Goal: Transaction & Acquisition: Purchase product/service

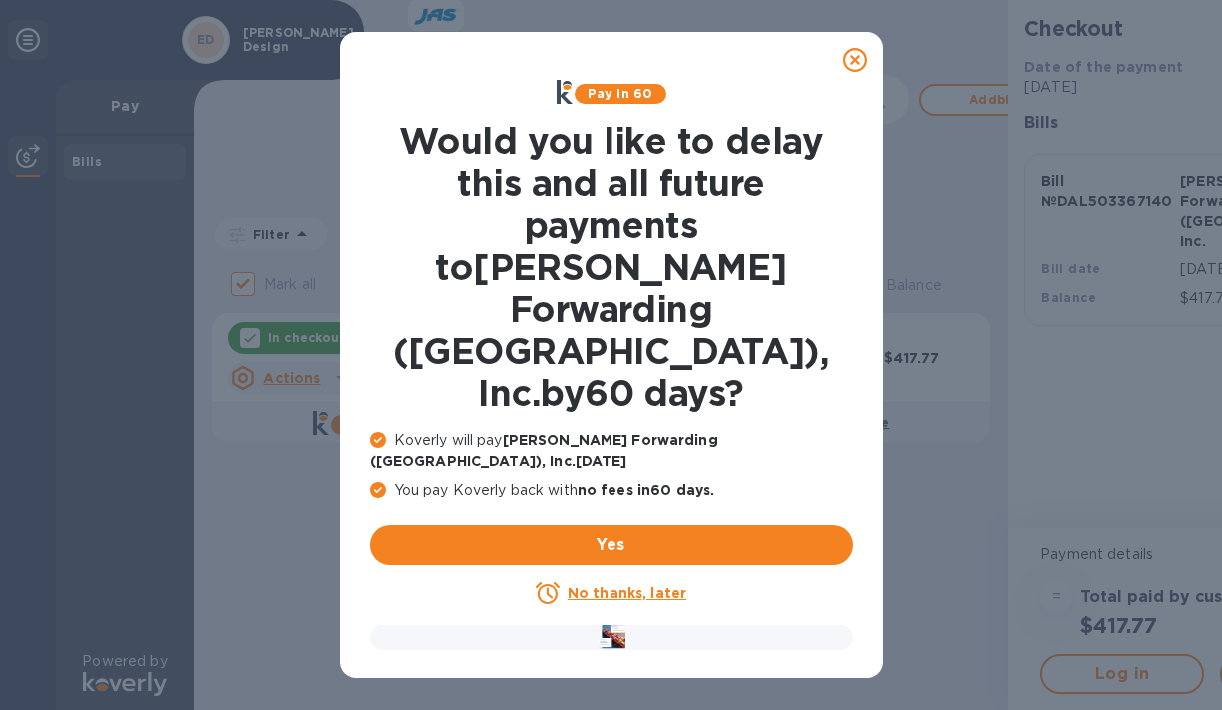
click at [594, 585] on u "No thanks, later" at bounding box center [627, 593] width 119 height 16
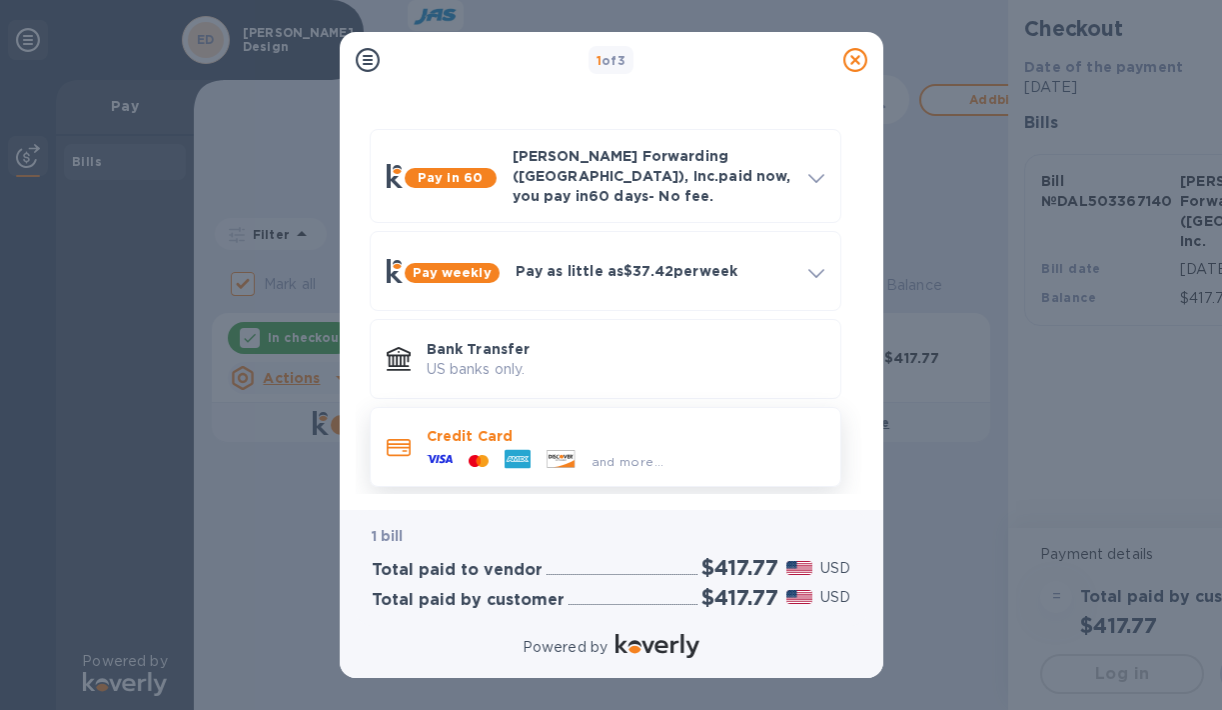
scroll to position [39, 0]
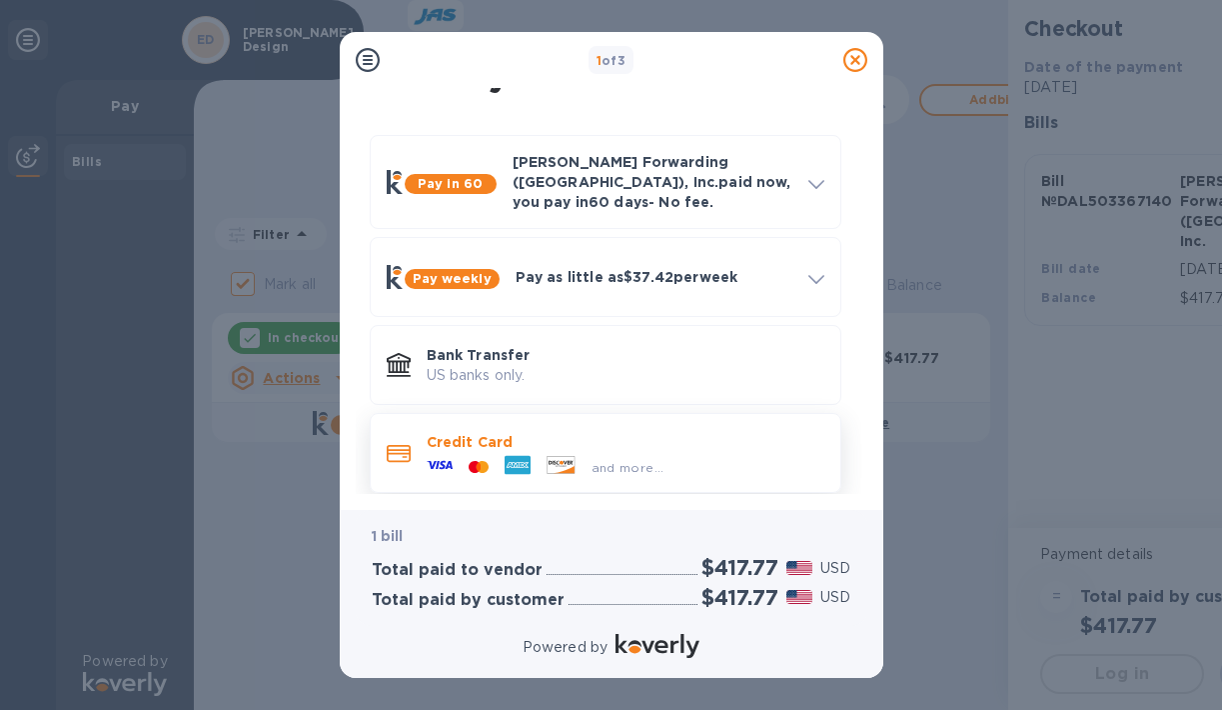
click at [665, 432] on p "Credit Card" at bounding box center [626, 442] width 398 height 20
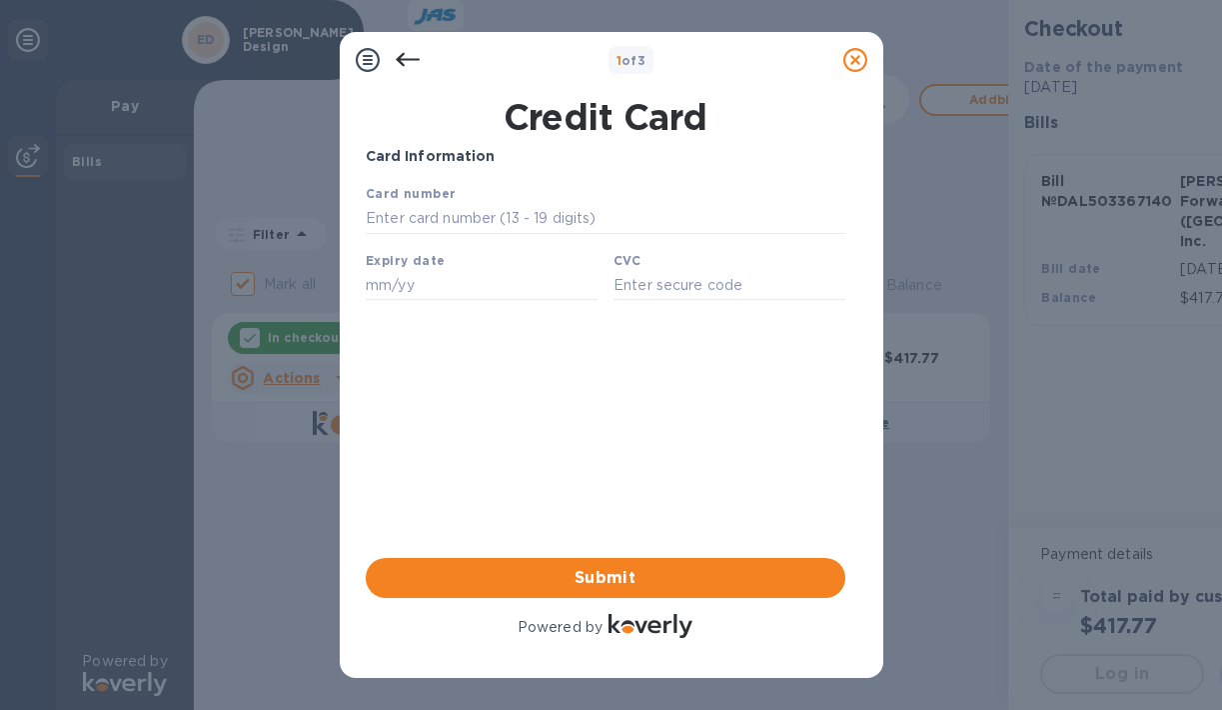
scroll to position [0, 0]
click at [456, 224] on input "text" at bounding box center [605, 219] width 480 height 30
type input "[CREDIT_CARD_NUMBER]"
type input "02/26"
type input "570"
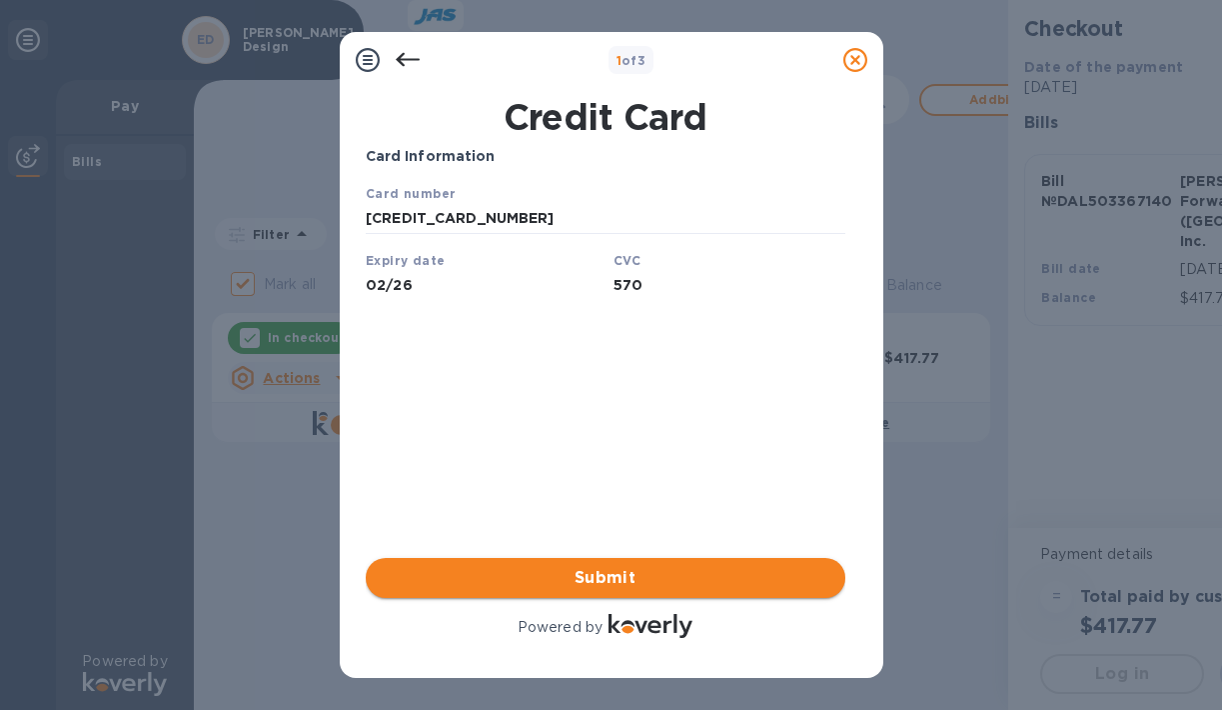
click at [568, 575] on span "Submit" at bounding box center [606, 578] width 448 height 24
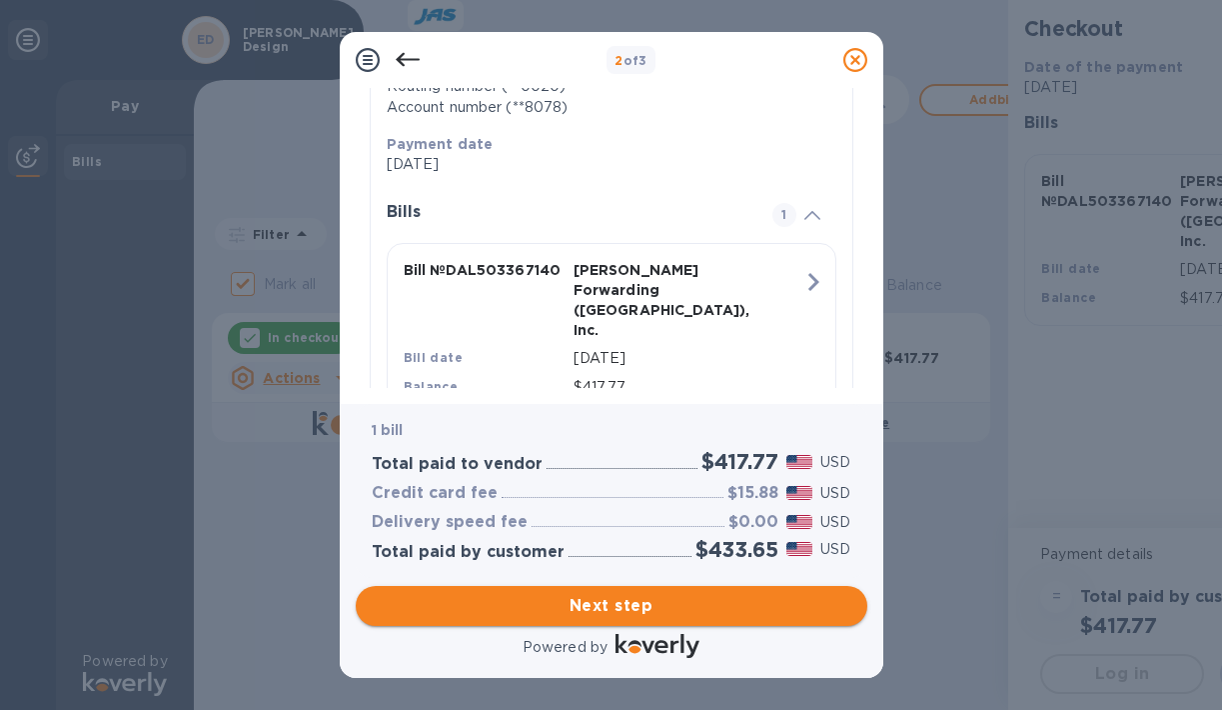
click at [589, 613] on span "Next step" at bounding box center [612, 606] width 480 height 24
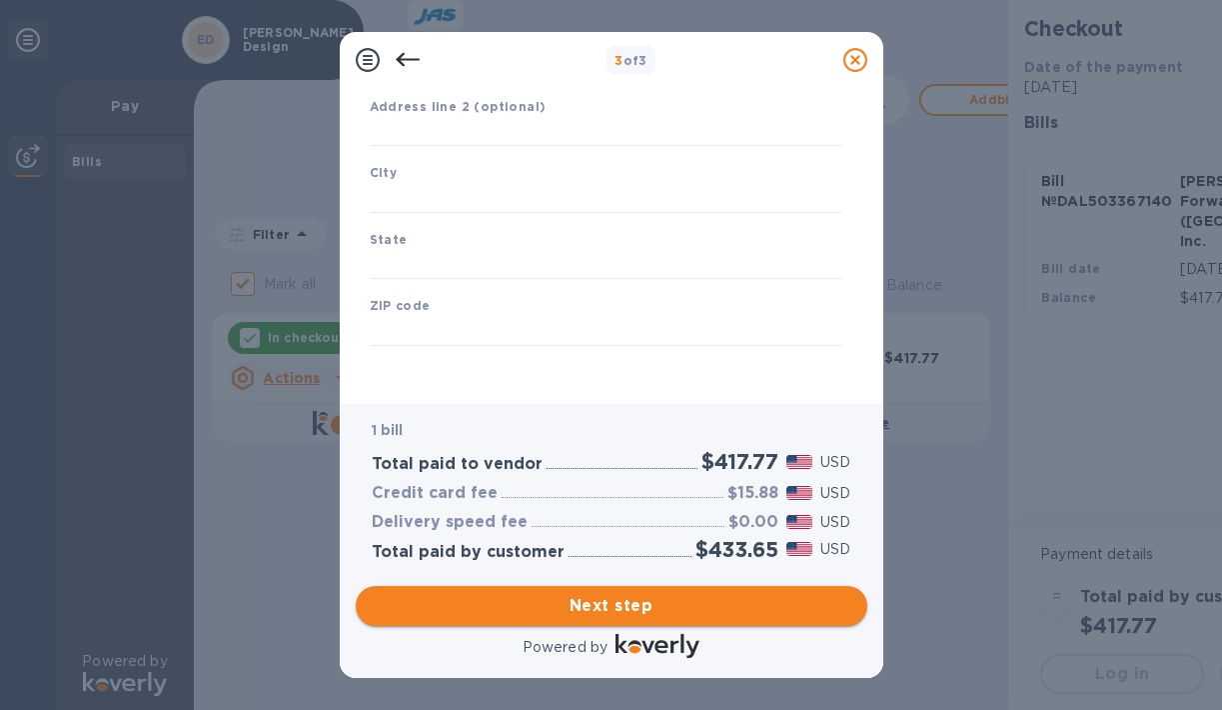
type input "[GEOGRAPHIC_DATA]"
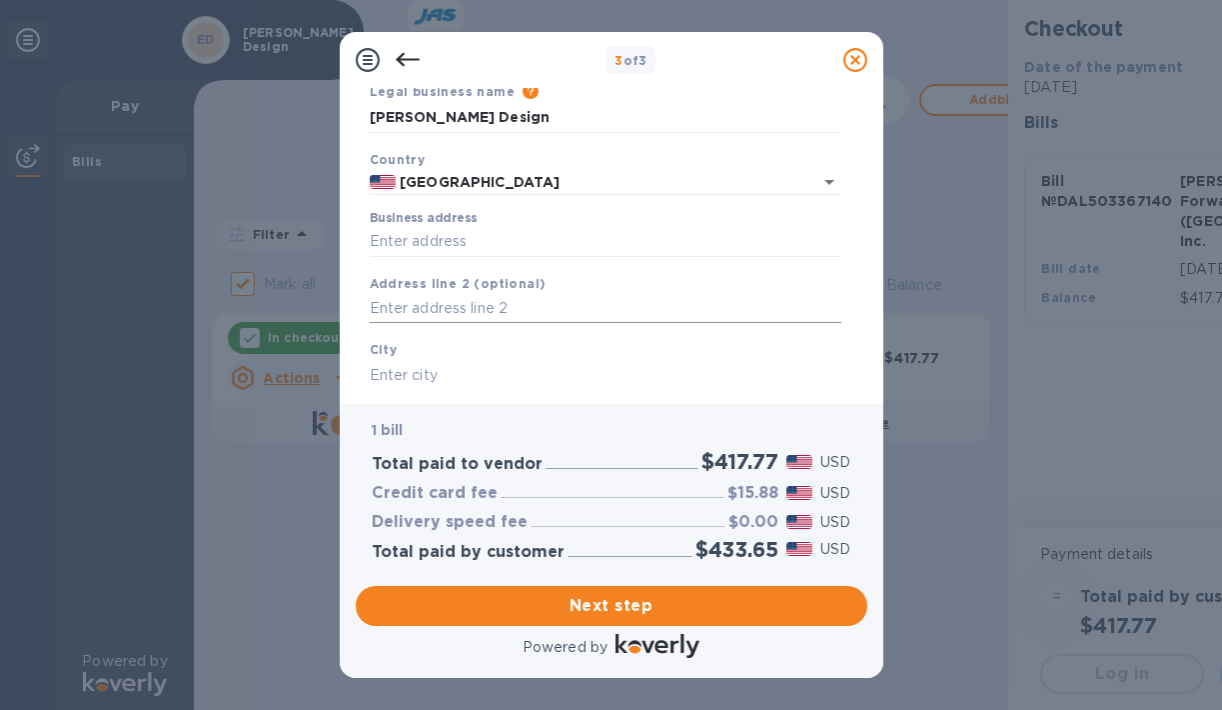
scroll to position [84, 0]
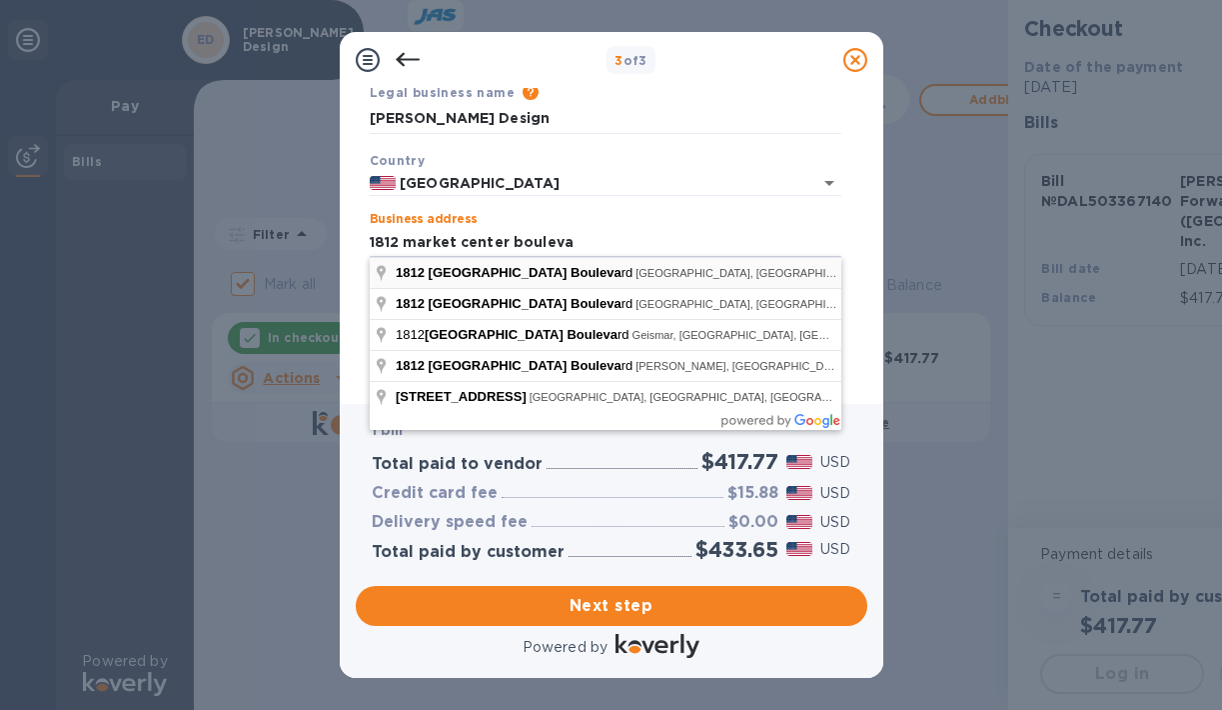
type input "1812 [GEOGRAPHIC_DATA]"
type input "[GEOGRAPHIC_DATA]"
type input "75207"
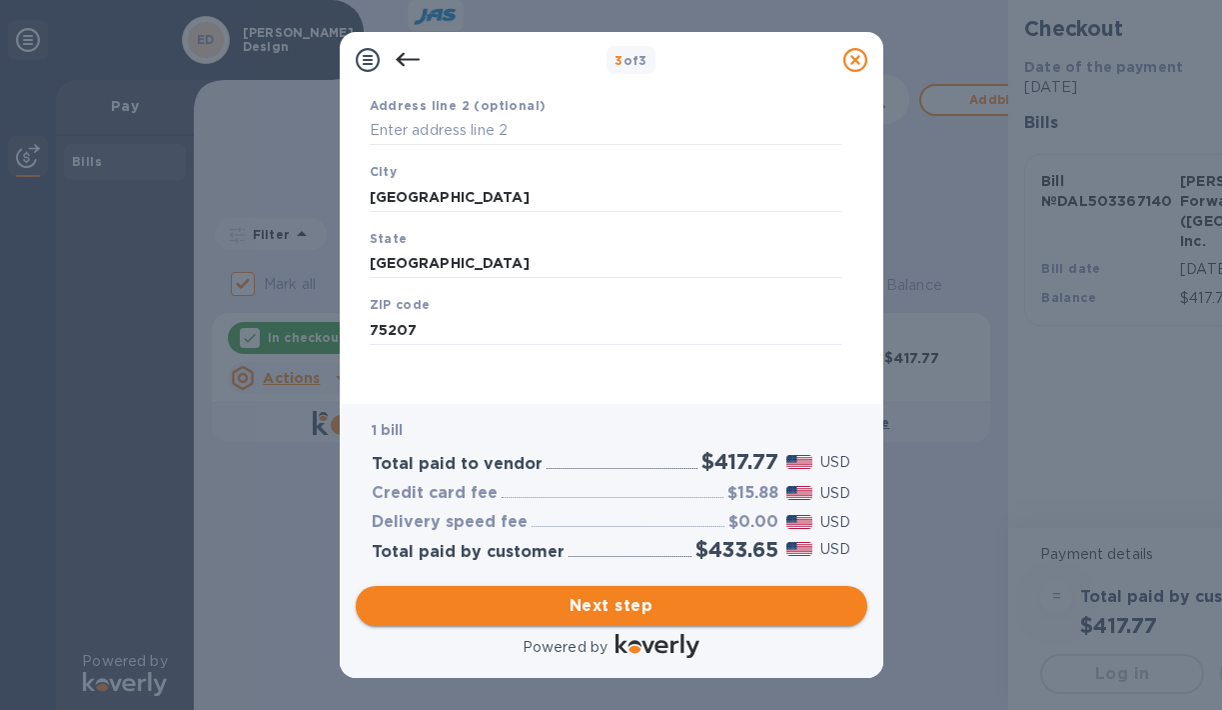
scroll to position [262, 0]
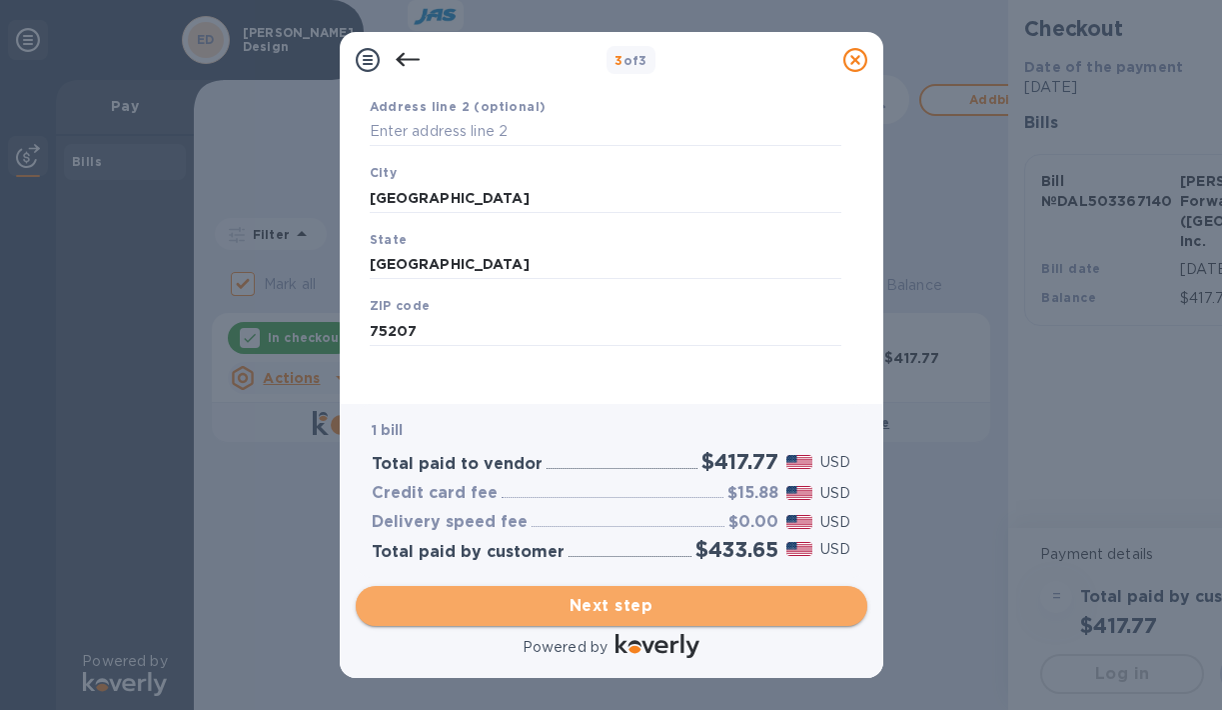
click at [576, 616] on span "Next step" at bounding box center [612, 606] width 480 height 24
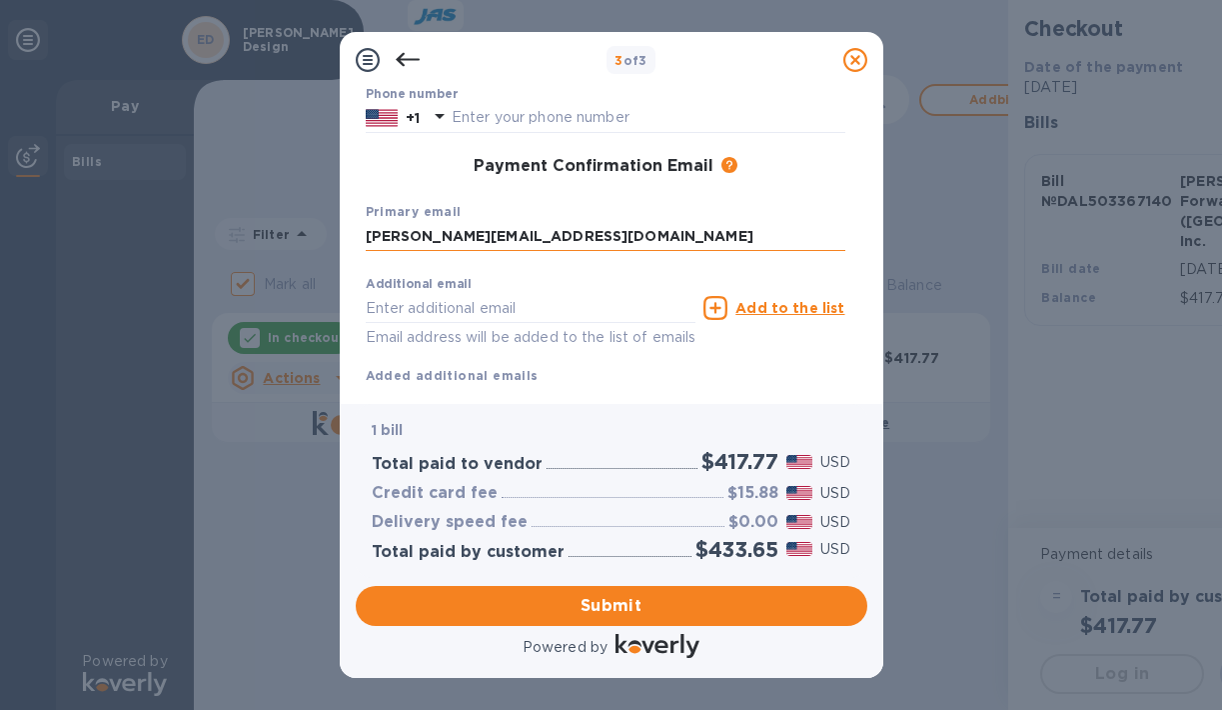
type input "[PERSON_NAME][EMAIL_ADDRESS][DOMAIN_NAME]"
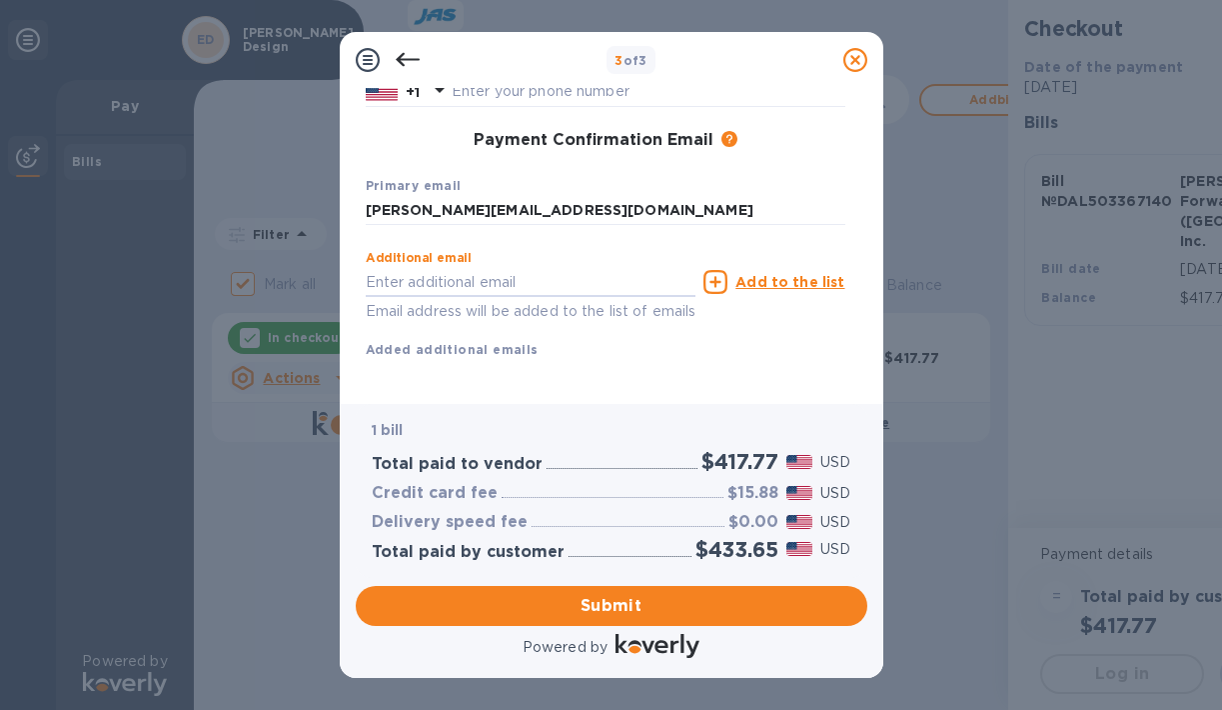
scroll to position [287, 0]
click at [608, 594] on span "Submit" at bounding box center [612, 606] width 480 height 24
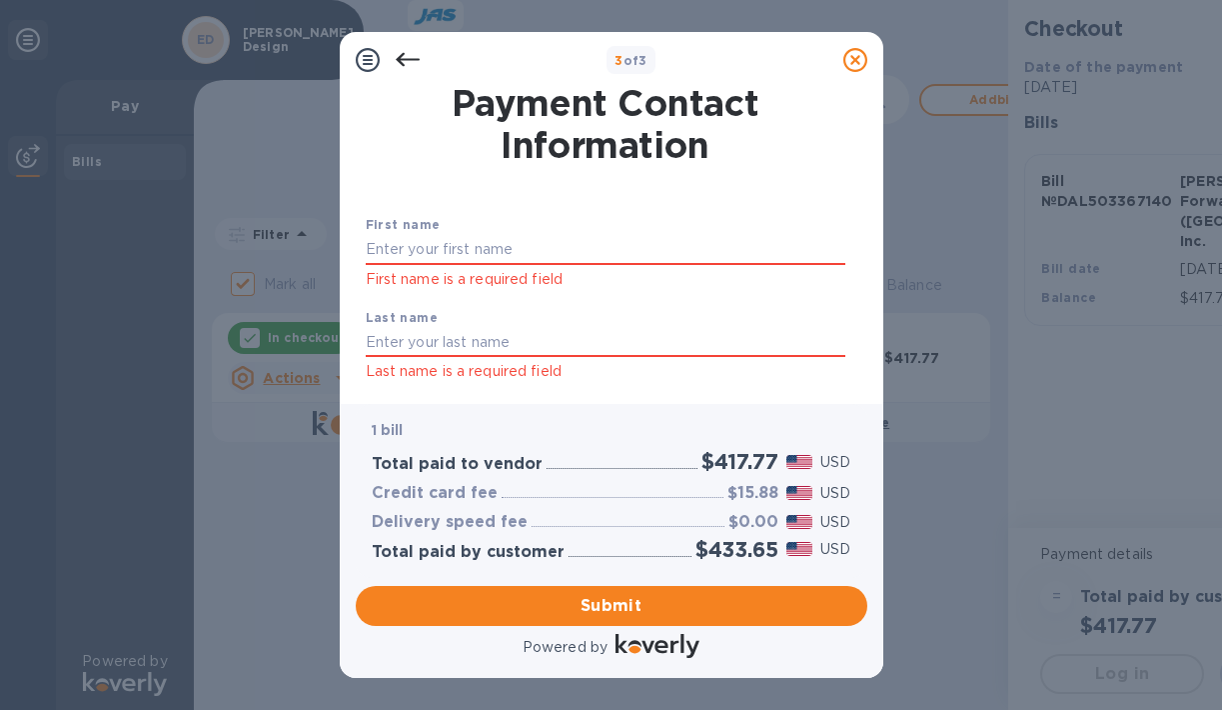
scroll to position [0, 0]
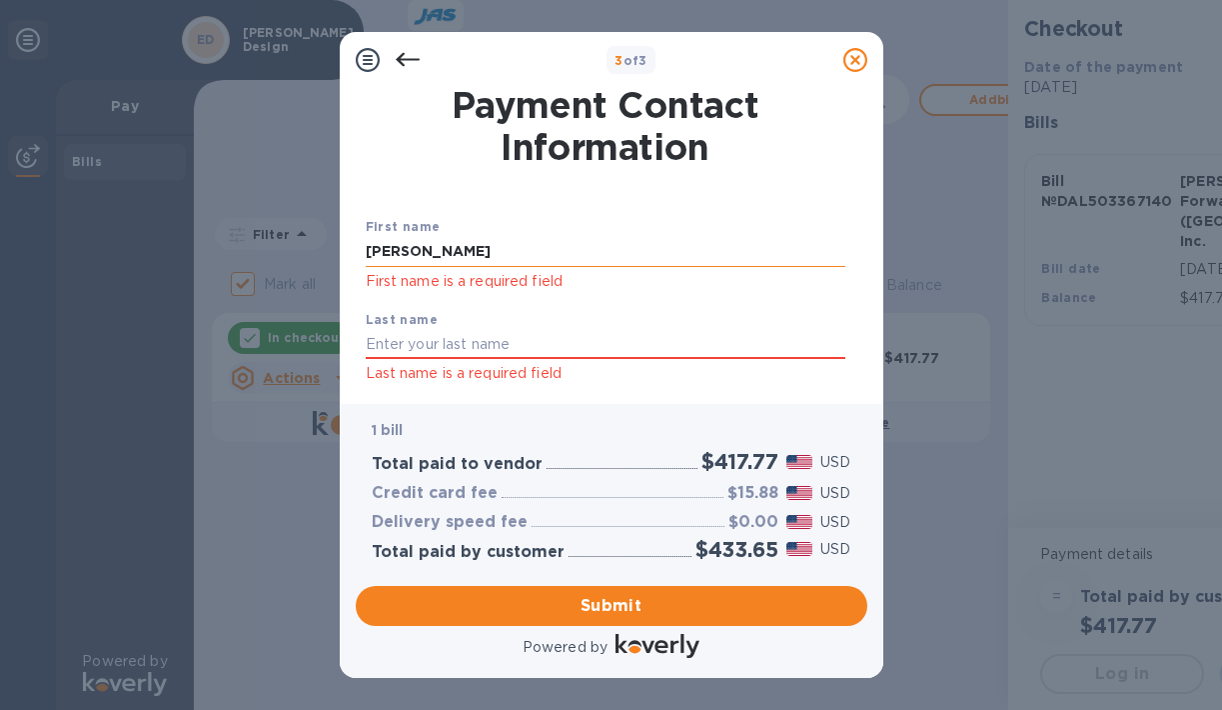
type input "[PERSON_NAME]"
type input "d"
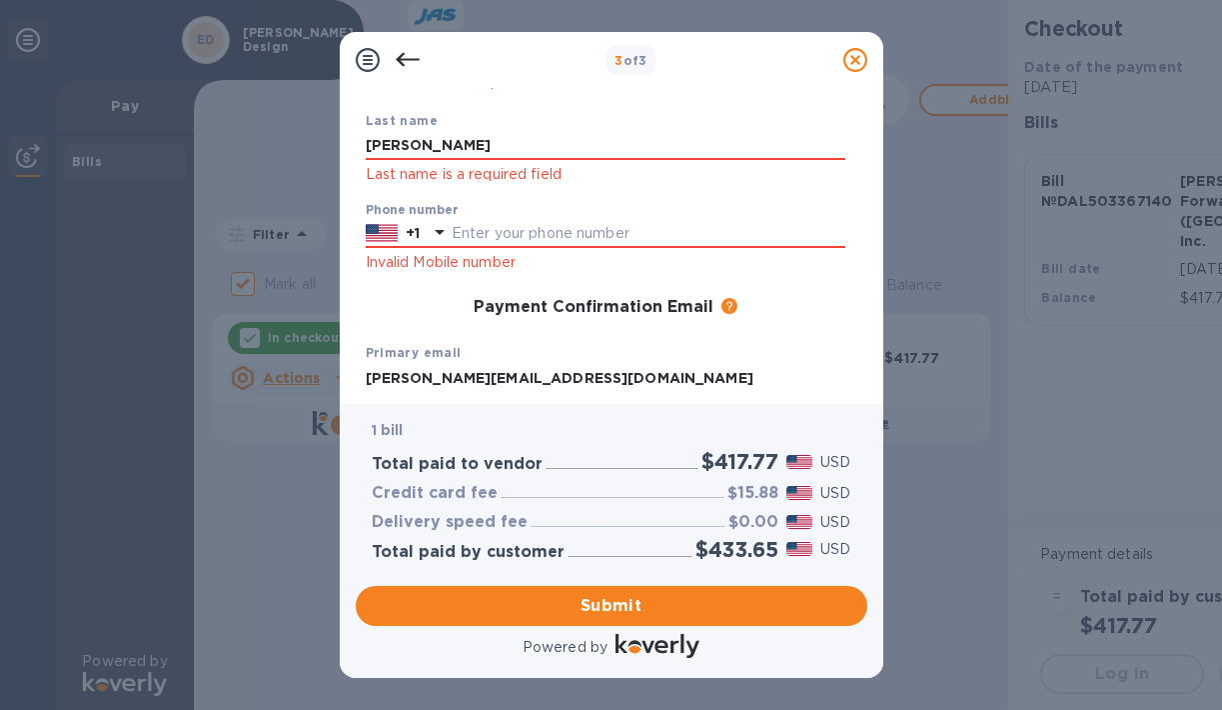
scroll to position [228, 0]
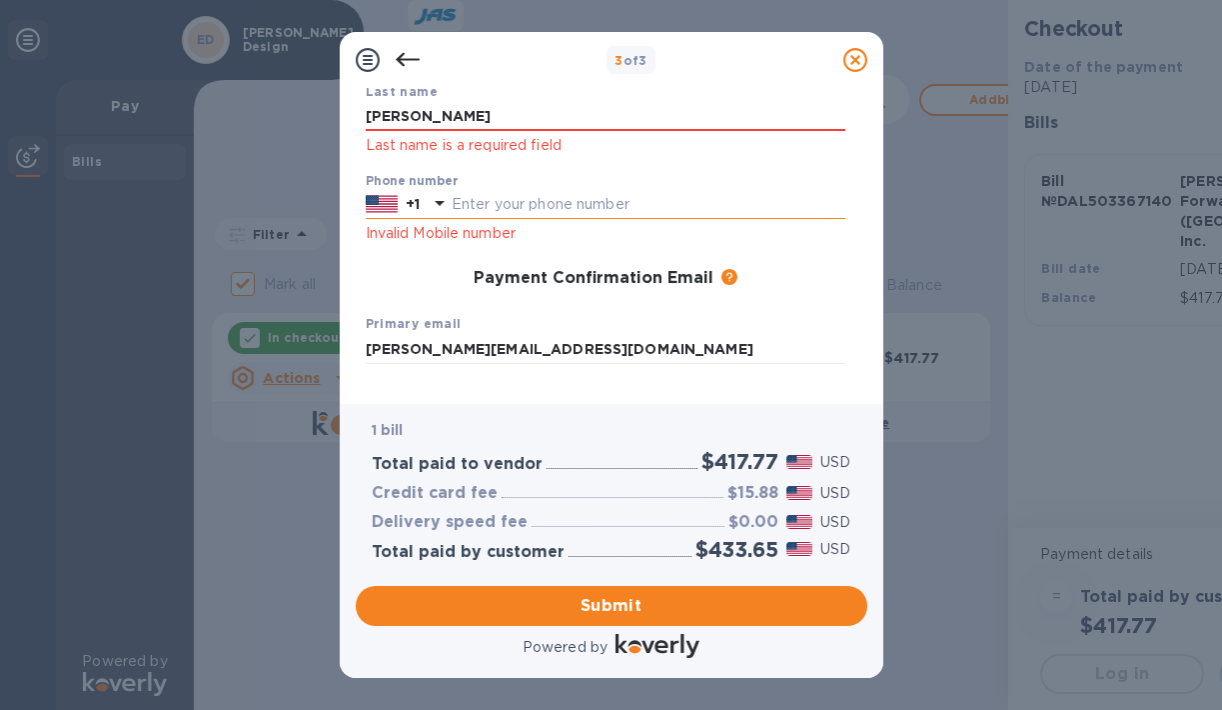
type input "[PERSON_NAME]"
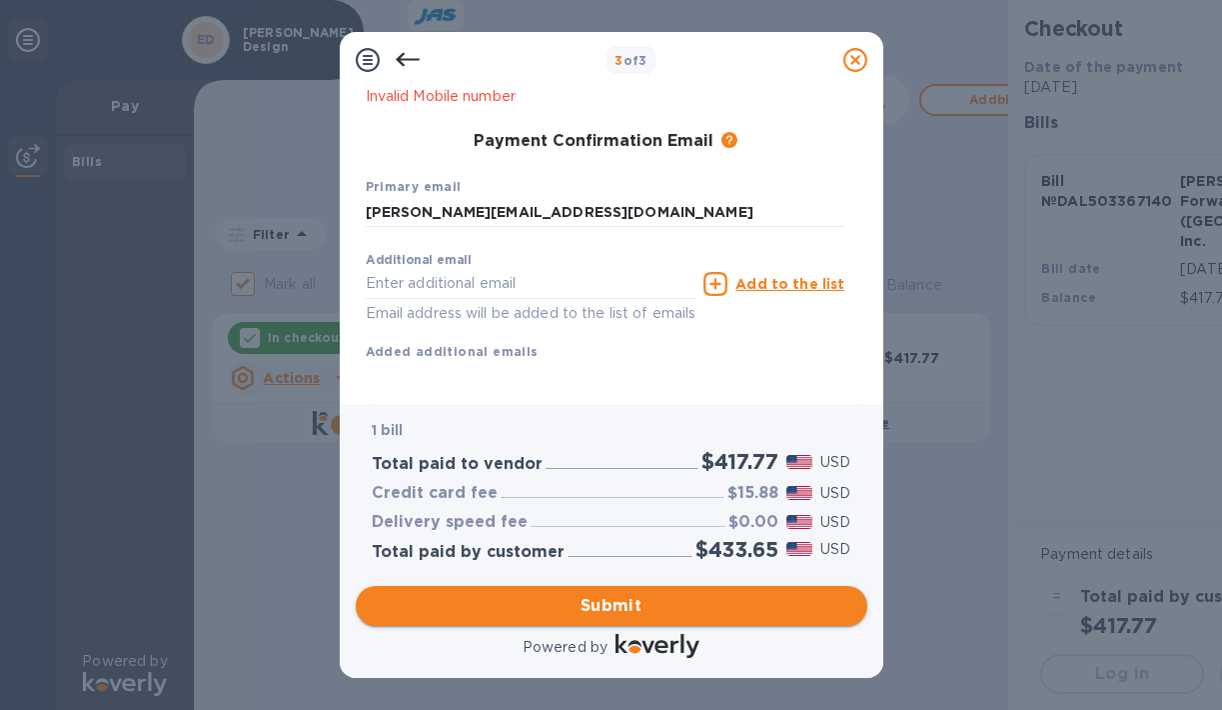
type input "4696001323"
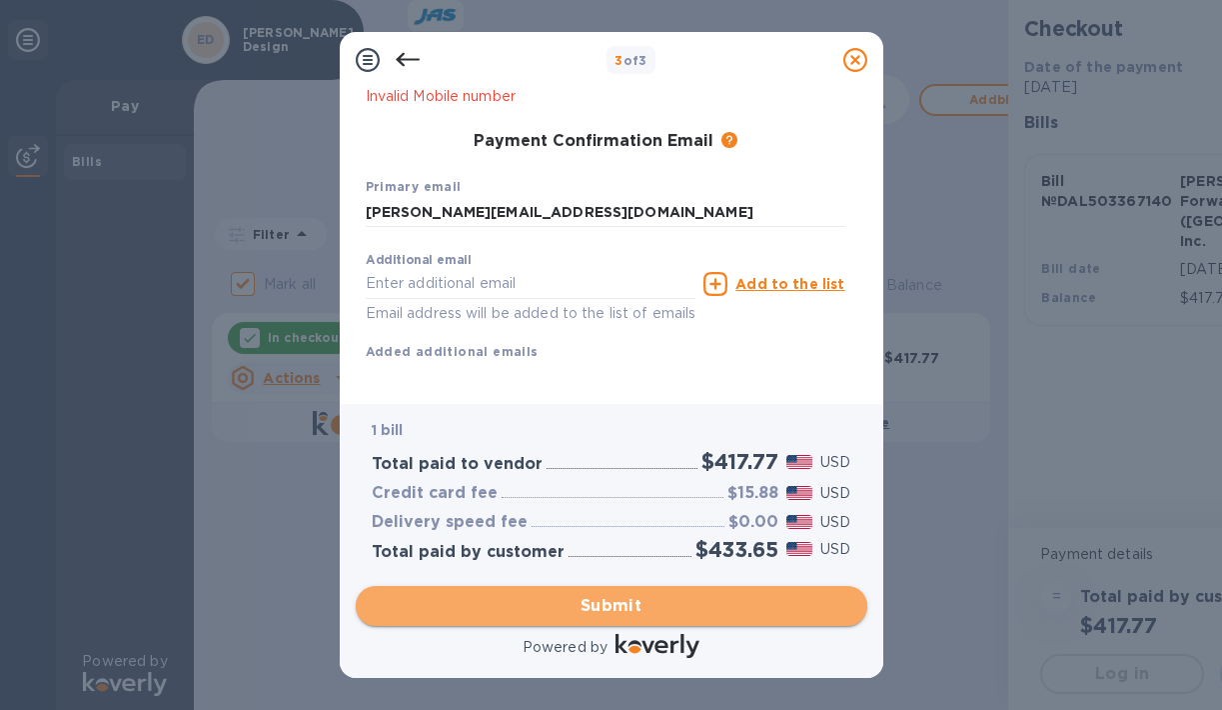
click at [593, 597] on span "Submit" at bounding box center [612, 606] width 480 height 24
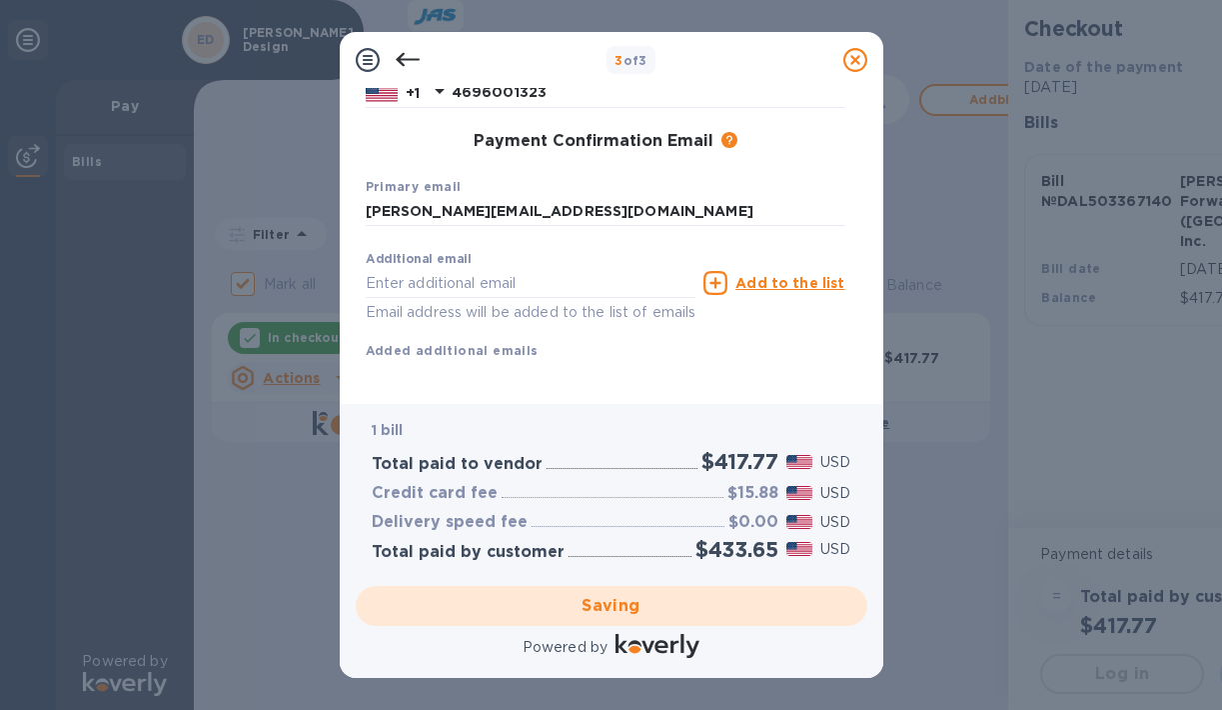
checkbox input "false"
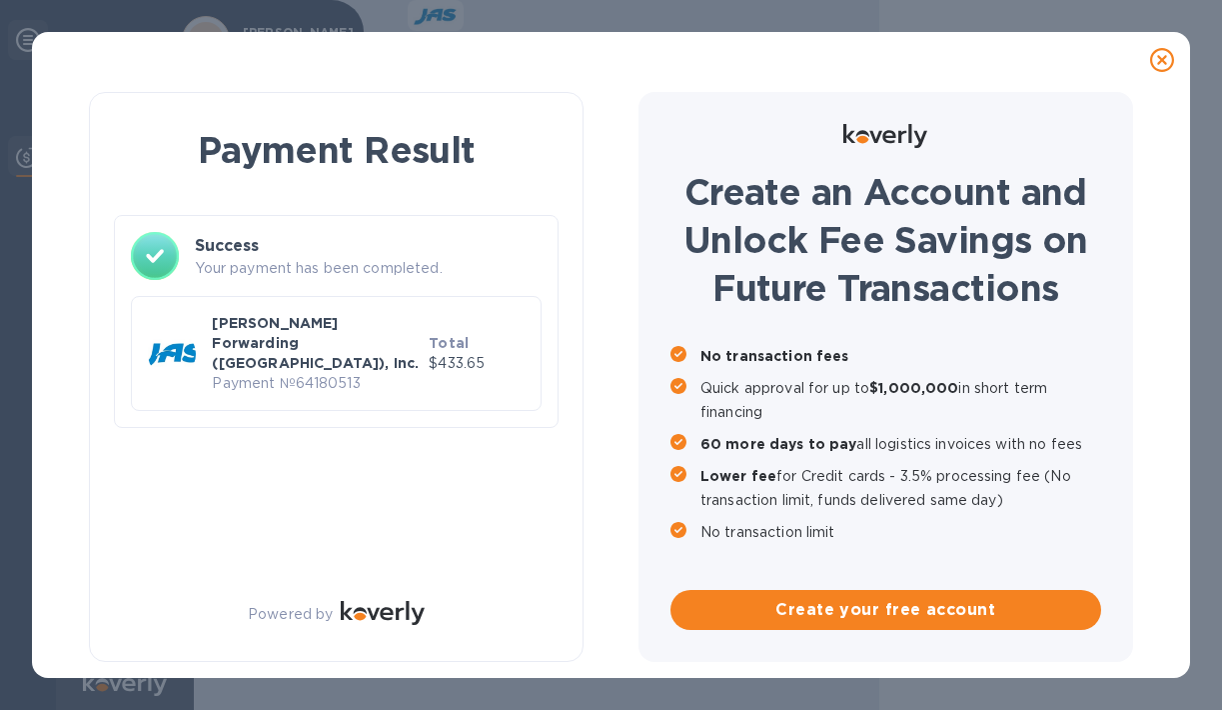
click at [295, 373] on p "Payment № 64180513" at bounding box center [316, 383] width 209 height 21
